Goal: Transaction & Acquisition: Purchase product/service

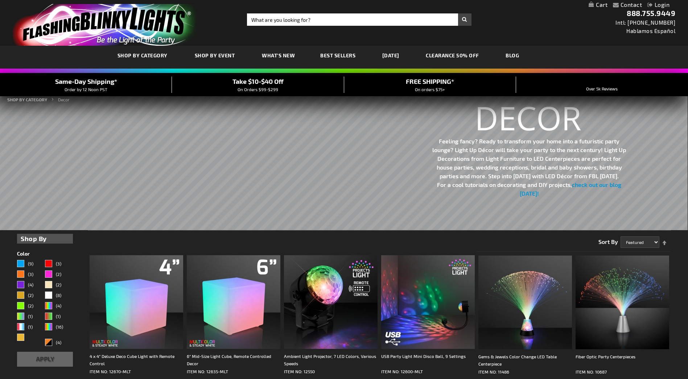
drag, startPoint x: 323, startPoint y: 28, endPoint x: 324, endPoint y: 24, distance: 4.4
click at [323, 27] on div "Toggle Nav Search Search × Search 888.755.9449 Intl: 818-753-8303 Hablamos Espa…" at bounding box center [344, 23] width 688 height 46
click at [324, 23] on input "Search" at bounding box center [359, 19] width 224 height 12
drag, startPoint x: 324, startPoint y: 19, endPoint x: 328, endPoint y: 11, distance: 8.9
click at [324, 18] on input "Search" at bounding box center [359, 19] width 224 height 12
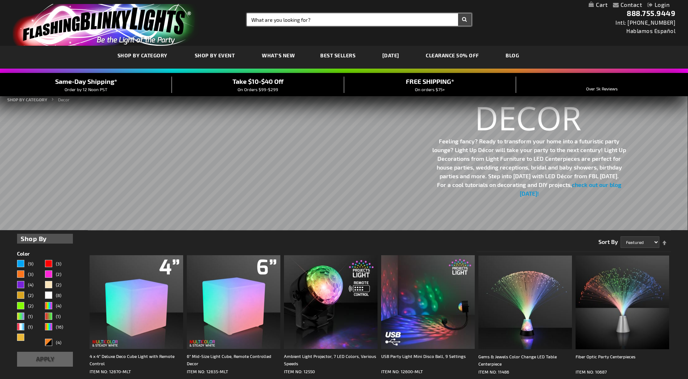
drag, startPoint x: 303, startPoint y: 20, endPoint x: 314, endPoint y: 17, distance: 11.0
click at [306, 19] on input "Search" at bounding box center [359, 19] width 224 height 12
type input "heart want"
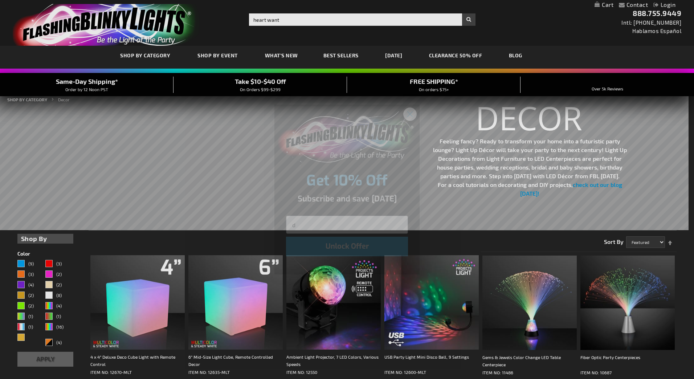
type input "d"
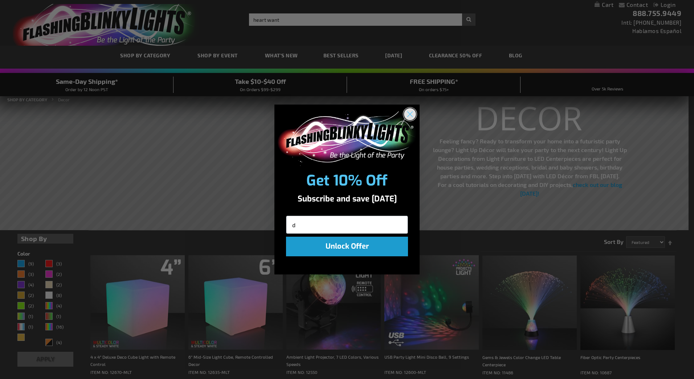
drag, startPoint x: 409, startPoint y: 114, endPoint x: 402, endPoint y: 107, distance: 10.0
click at [409, 114] on icon "Close dialog" at bounding box center [409, 114] width 13 height 13
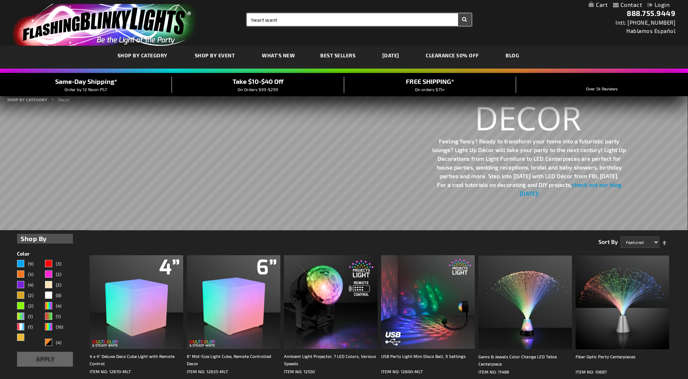
click at [301, 20] on input "heart want" at bounding box center [359, 19] width 224 height 12
type input "heart wand"
click at [458, 13] on button "Search" at bounding box center [464, 19] width 13 height 12
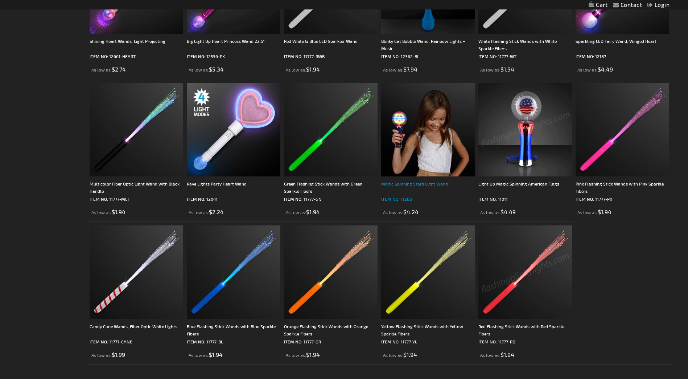
scroll to position [145, 0]
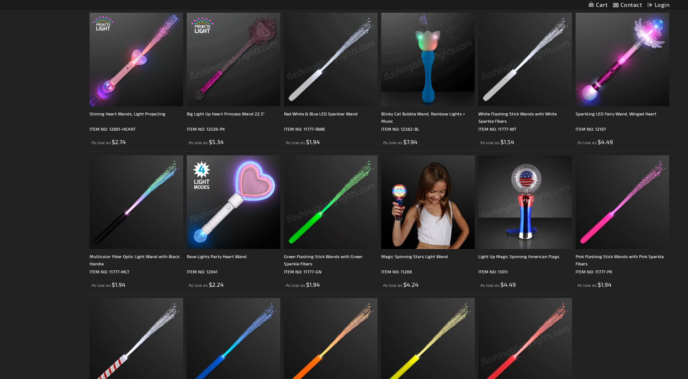
click at [250, 88] on img at bounding box center [234, 60] width 94 height 94
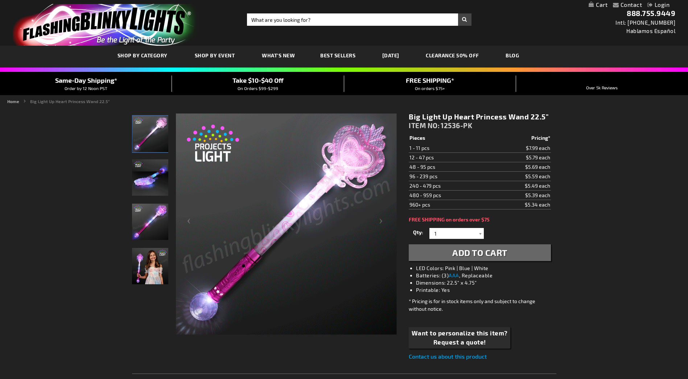
click at [155, 178] on img at bounding box center [150, 177] width 36 height 36
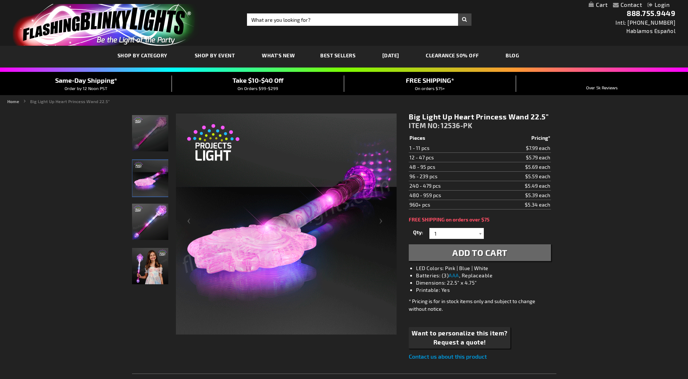
click at [150, 221] on img at bounding box center [150, 221] width 36 height 36
